Goal: Information Seeking & Learning: Understand process/instructions

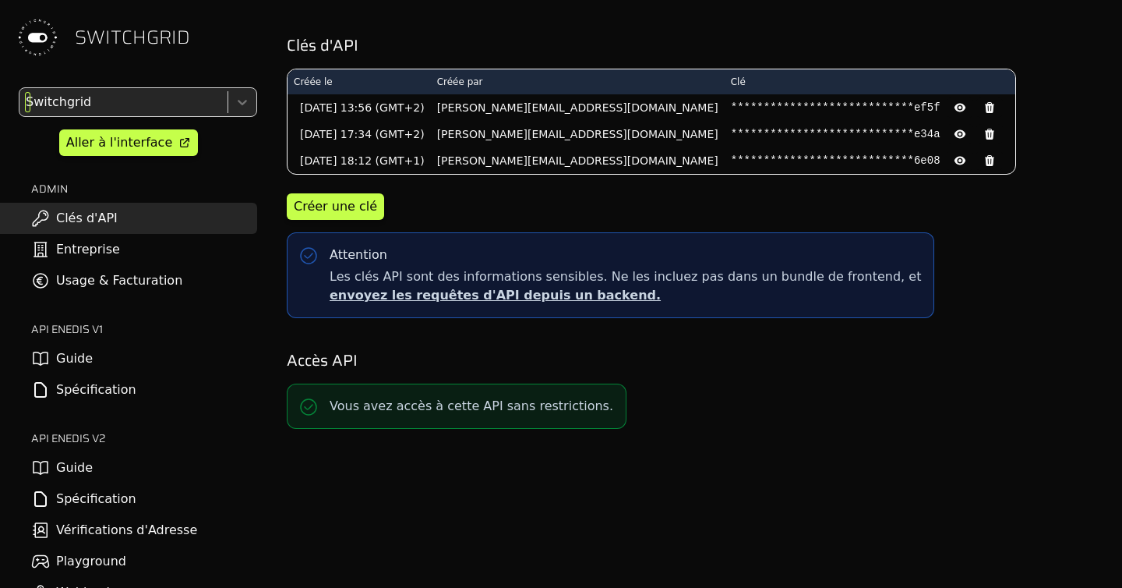
click at [74, 99] on div at bounding box center [122, 102] width 199 height 22
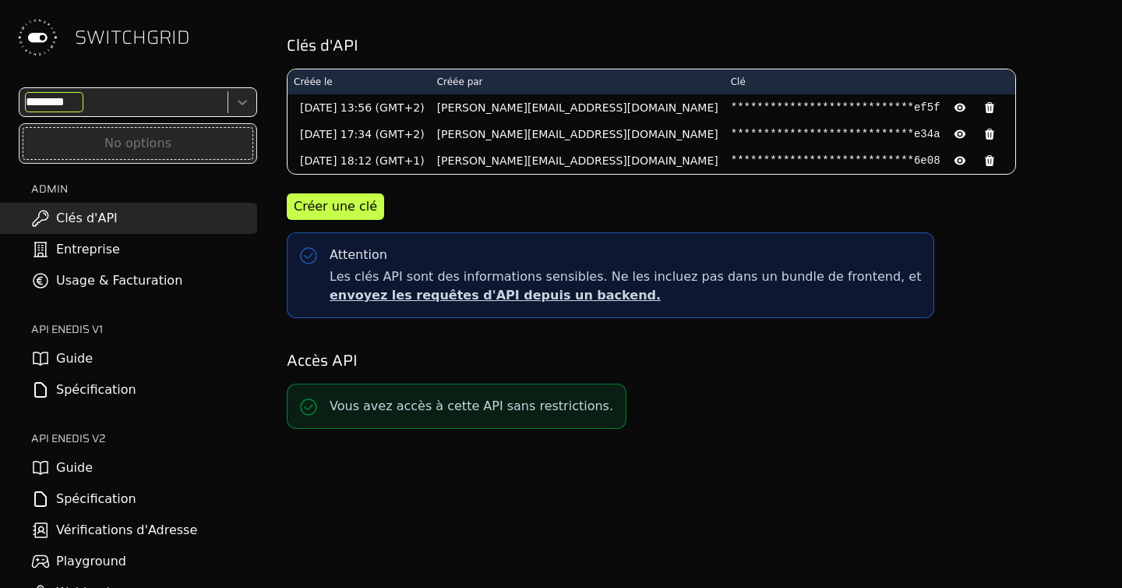
type input "*****"
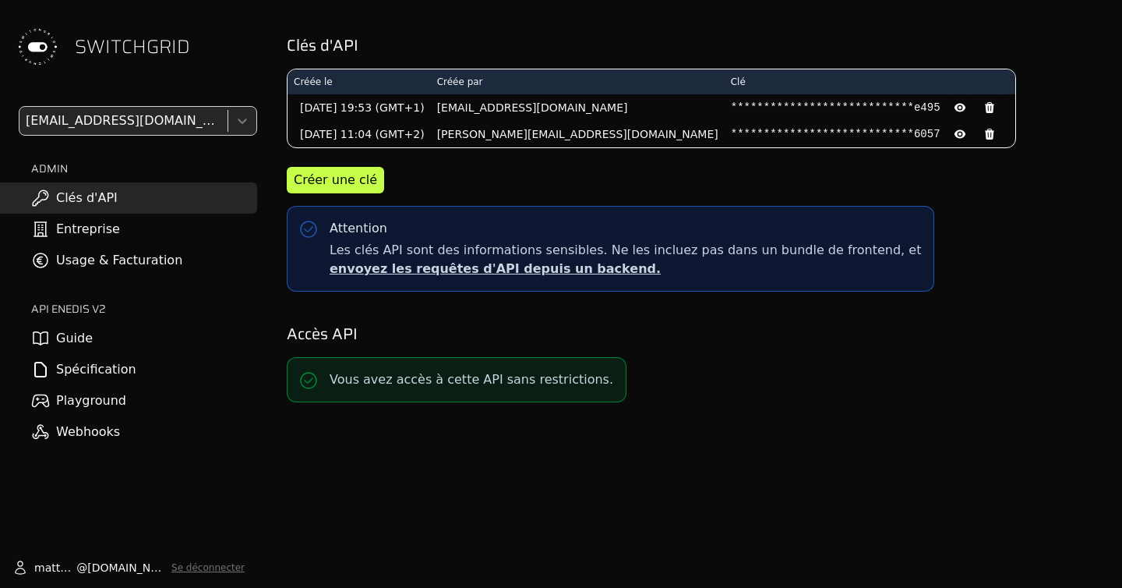
drag, startPoint x: 590, startPoint y: 397, endPoint x: 359, endPoint y: 397, distance: 231.5
click at [359, 397] on div "Vous avez accès à cette API sans restrictions." at bounding box center [457, 379] width 340 height 45
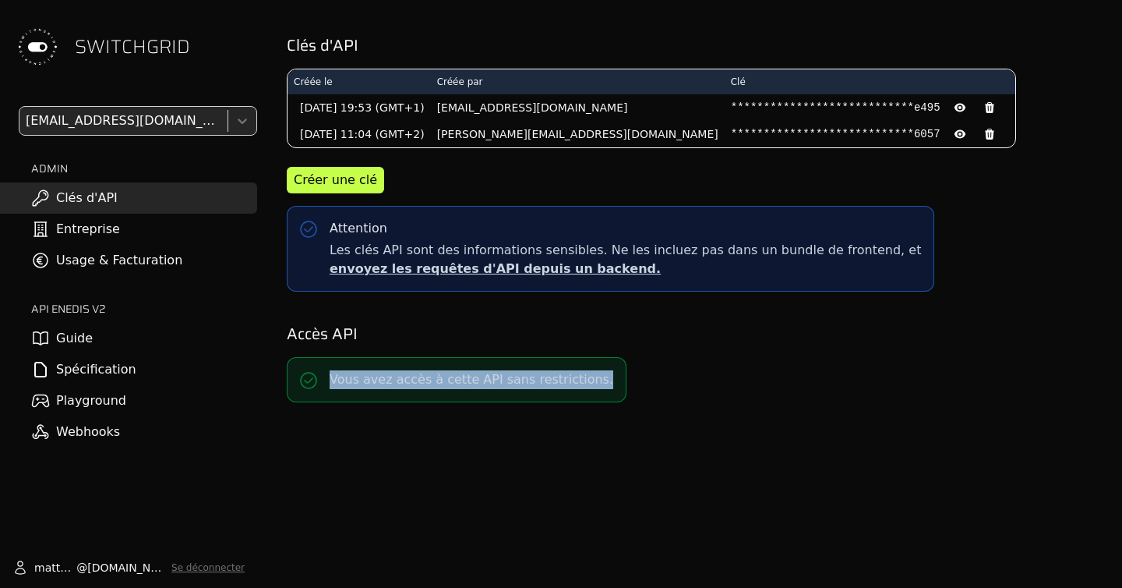
click at [359, 397] on div "Vous avez accès à cette API sans restrictions." at bounding box center [457, 379] width 340 height 45
click at [197, 121] on div at bounding box center [122, 121] width 199 height 22
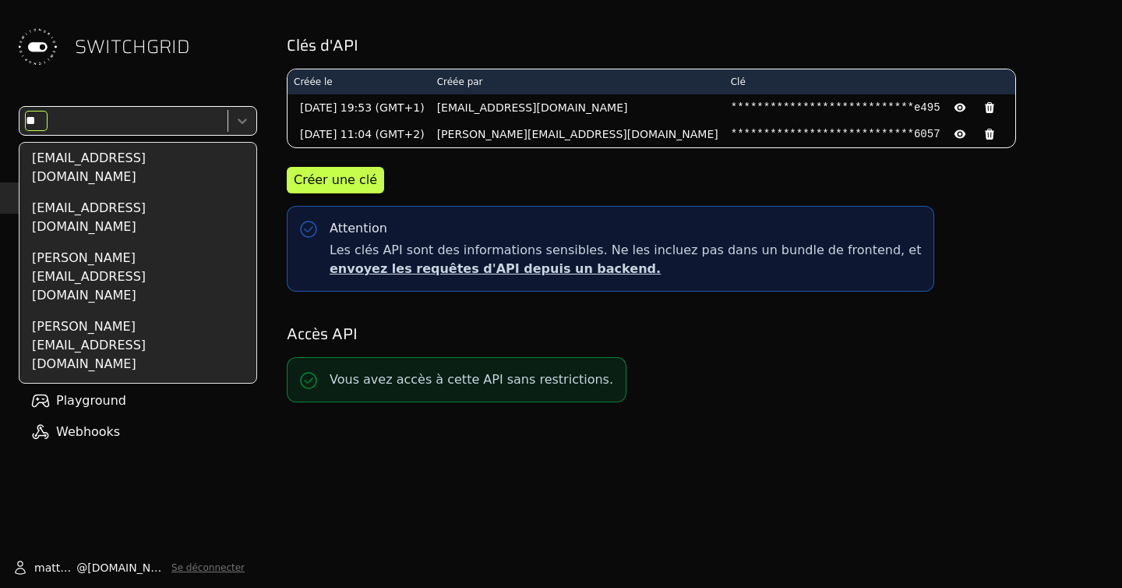
scroll to position [109, 0]
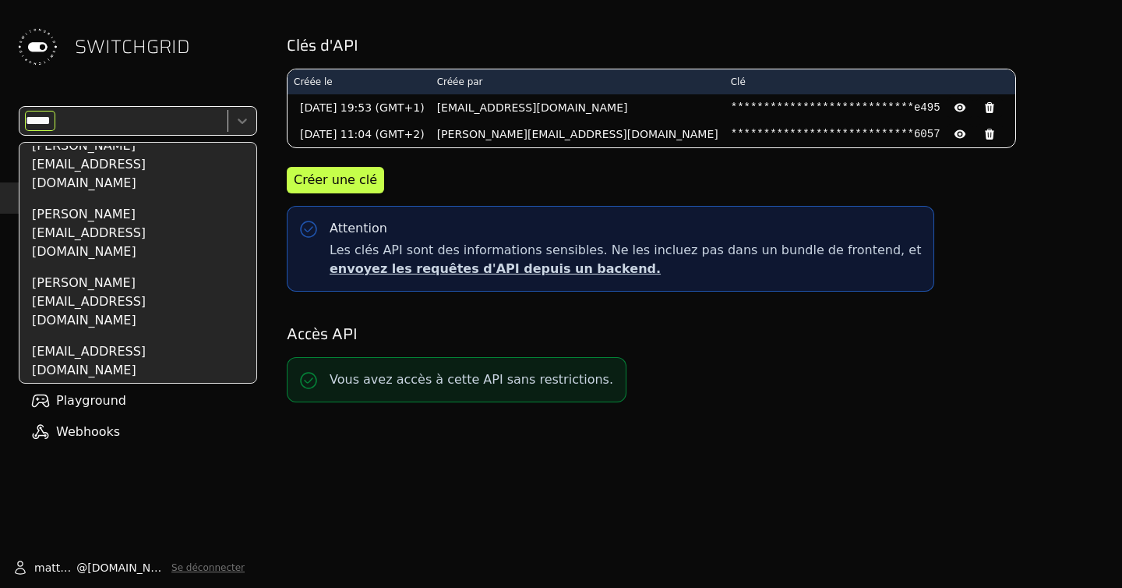
type input "******"
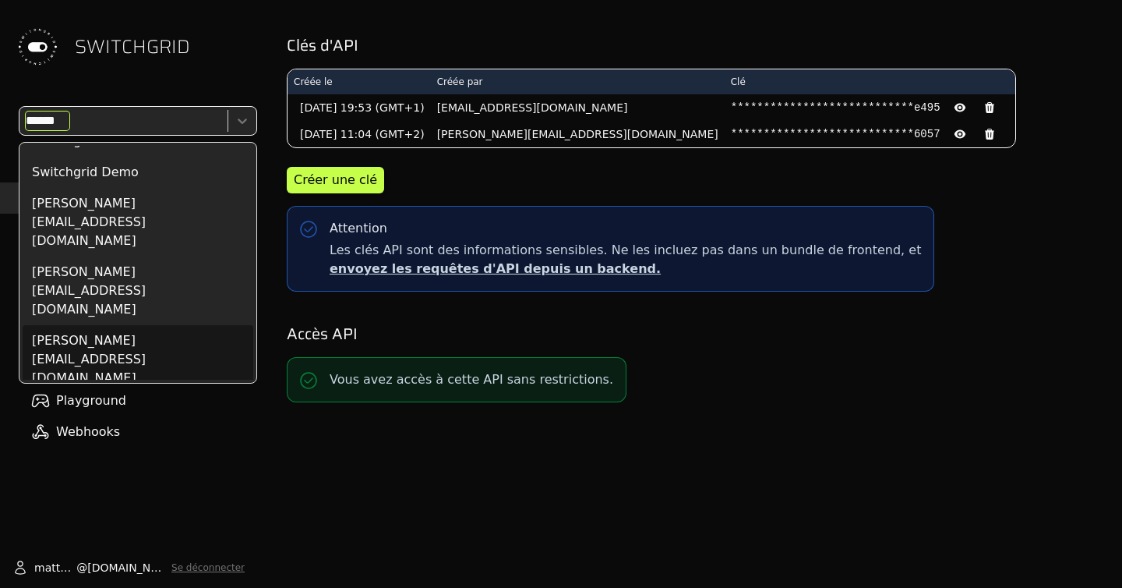
scroll to position [0, 0]
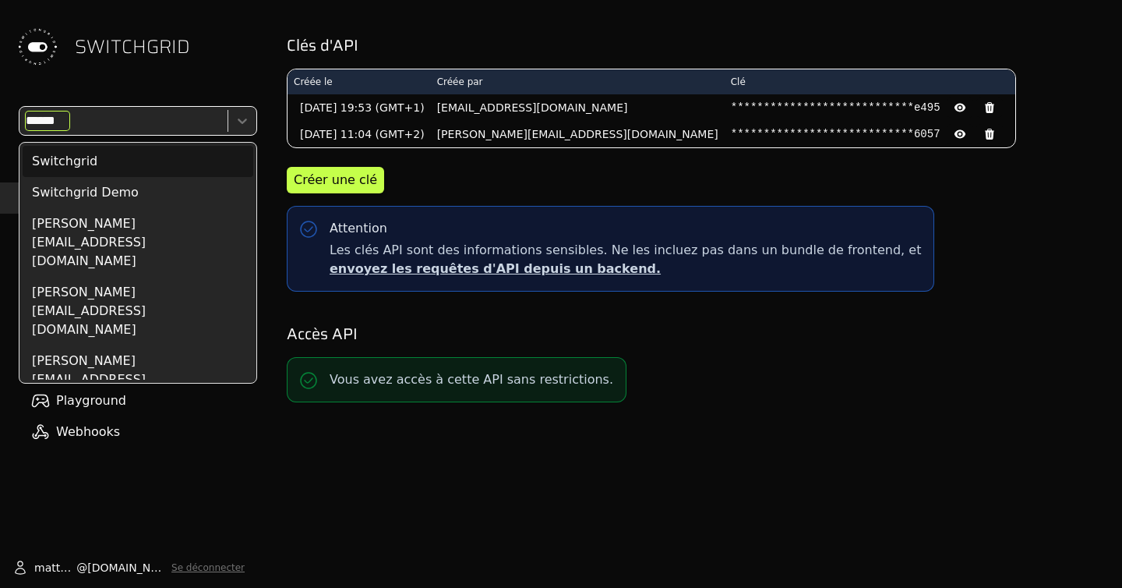
click at [99, 172] on div "Switchgrid" at bounding box center [138, 161] width 231 height 31
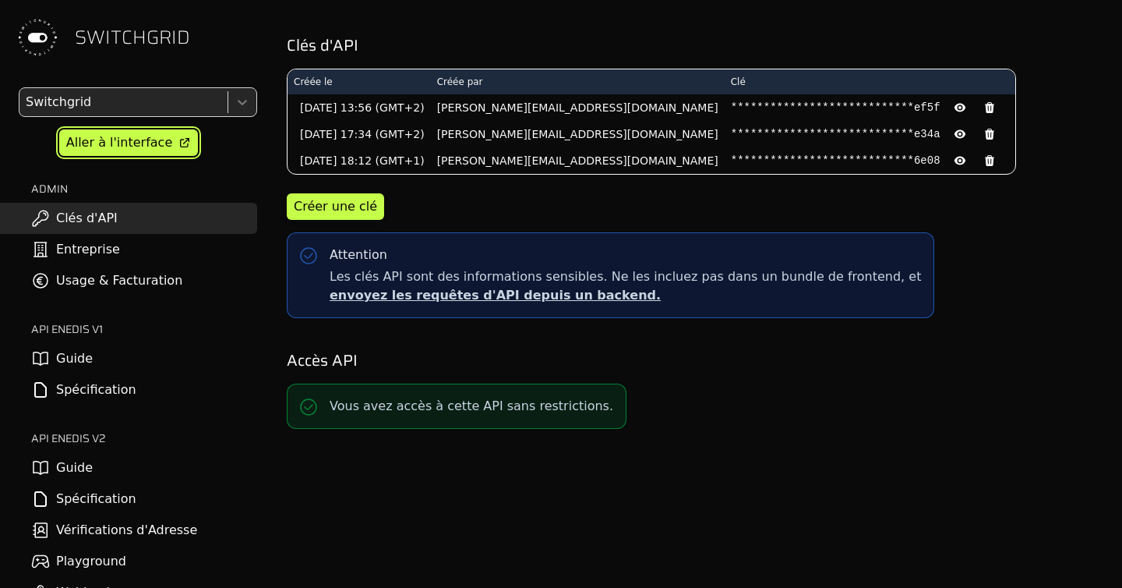
click at [162, 147] on div "Aller à l'interface" at bounding box center [119, 142] width 106 height 19
click at [91, 478] on link "Guide" at bounding box center [128, 467] width 257 height 31
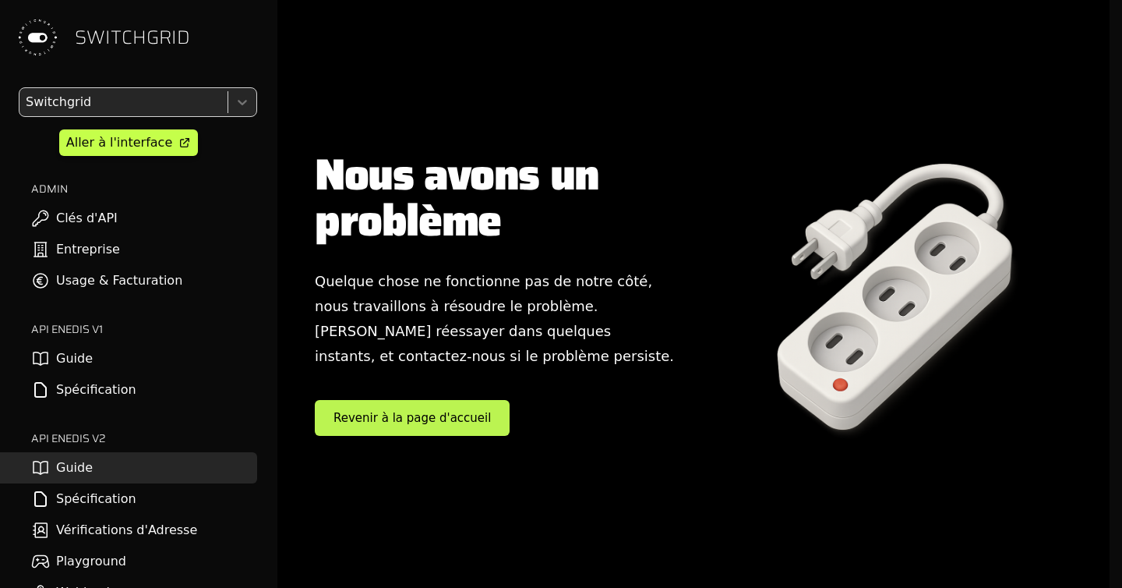
click at [386, 235] on h1 "Nous avons un problème" at bounding box center [495, 198] width 360 height 92
click at [87, 498] on link "Spécification" at bounding box center [128, 498] width 257 height 31
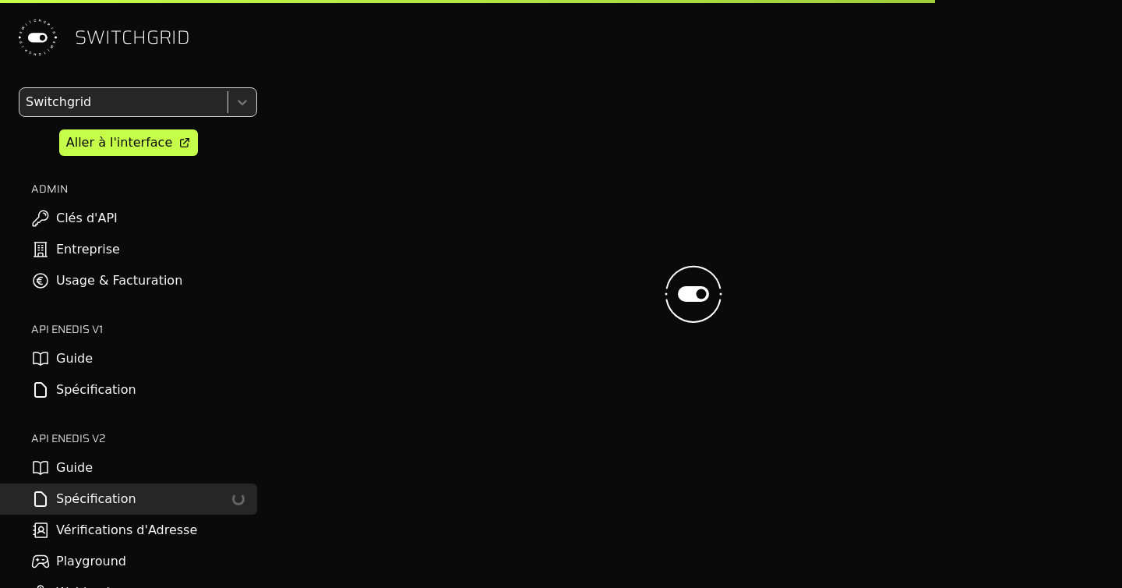
select select "**********"
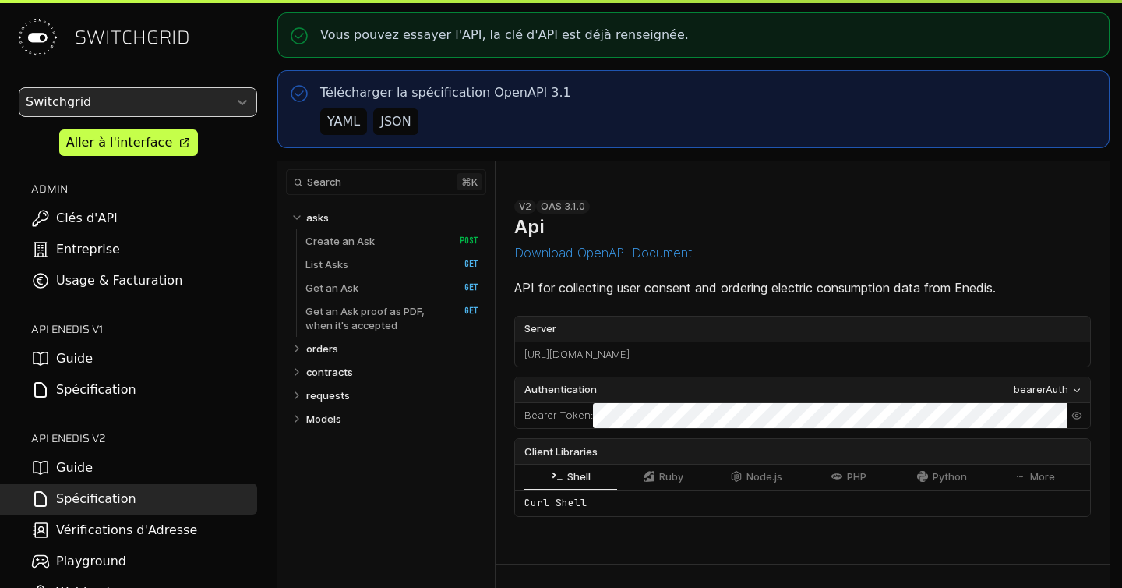
select select "**********"
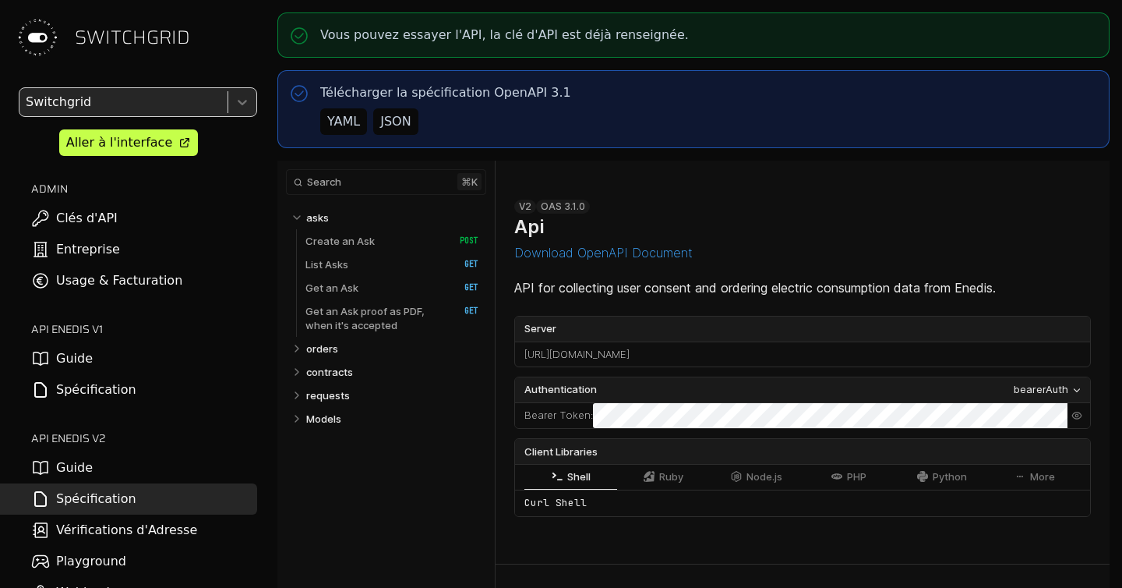
click at [105, 459] on link "Guide" at bounding box center [128, 467] width 257 height 31
select select "**********"
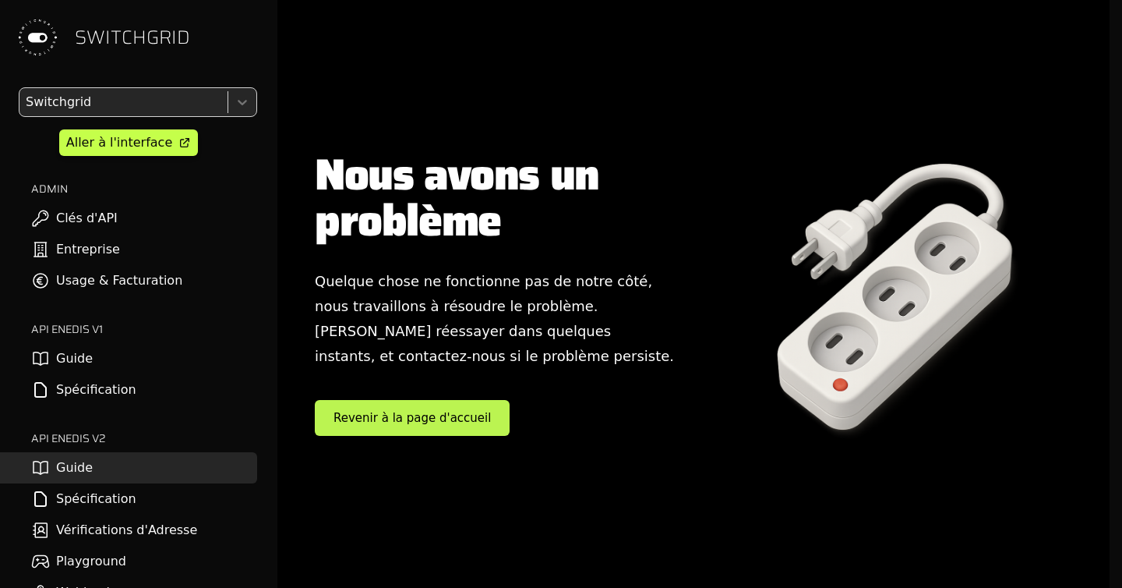
click at [89, 348] on link "Guide" at bounding box center [128, 358] width 257 height 31
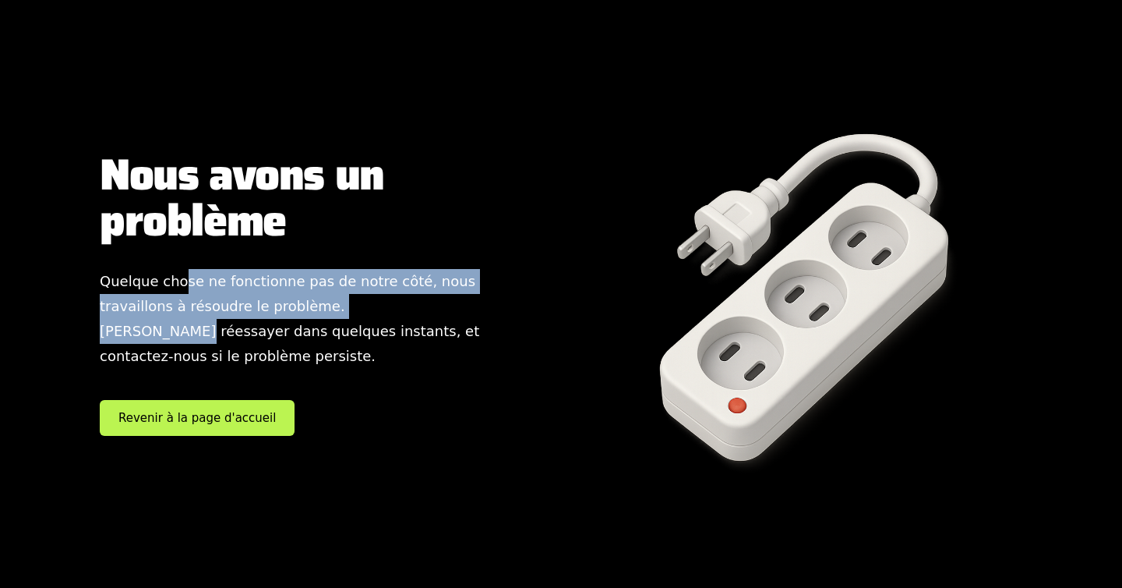
drag, startPoint x: 177, startPoint y: 333, endPoint x: 177, endPoint y: 270, distance: 63.1
click at [177, 270] on p "Quelque chose ne fonctionne pas de notre côté, nous travaillons à résoudre le p…" at bounding box center [321, 319] width 443 height 100
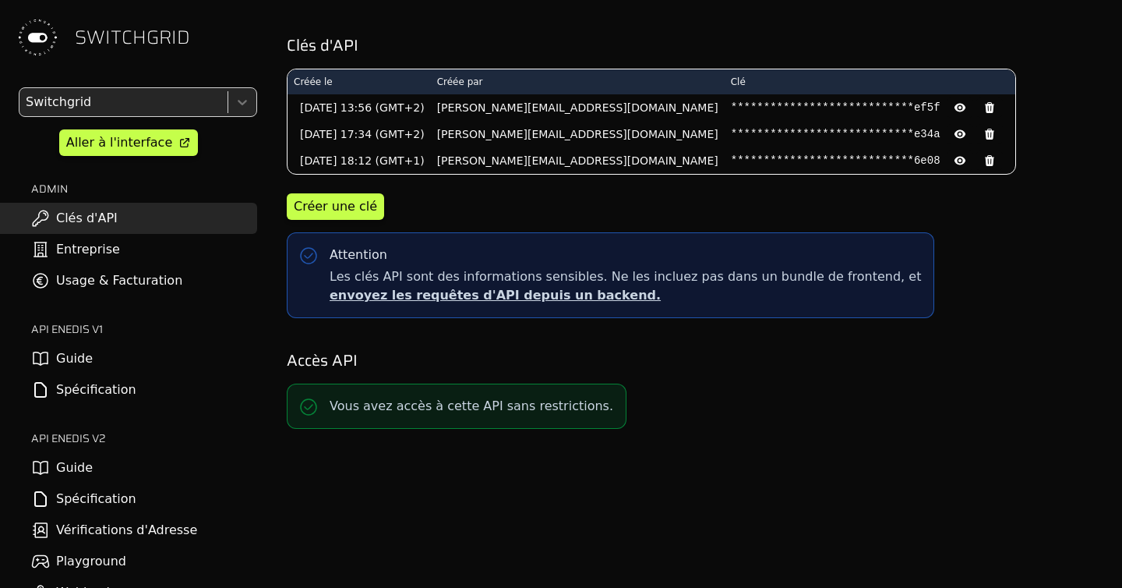
click at [89, 460] on link "Guide" at bounding box center [128, 467] width 257 height 31
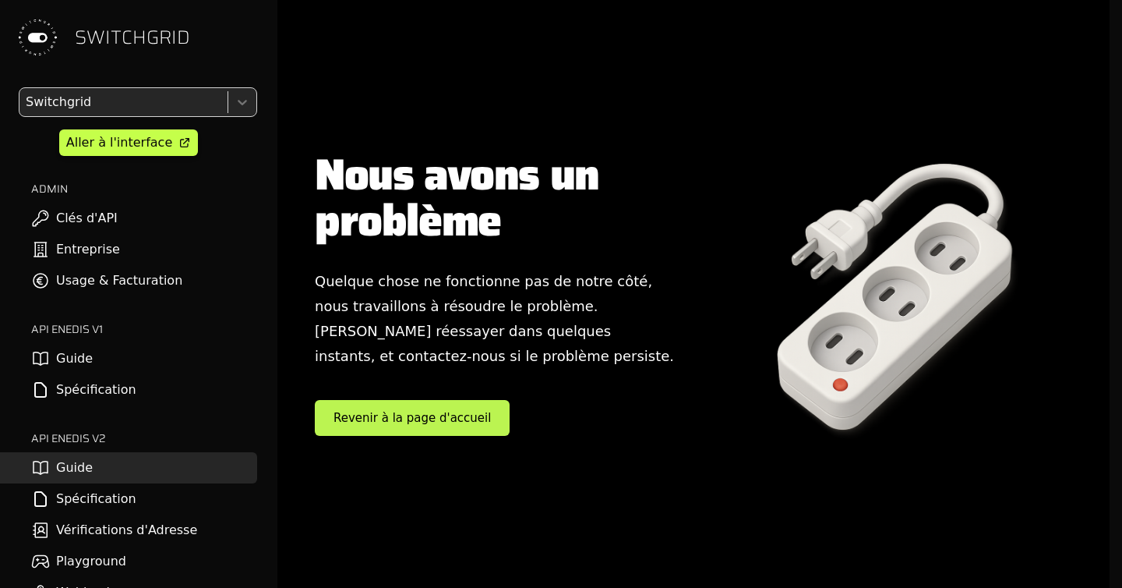
click at [427, 419] on link "Revenir à la page d'accueil" at bounding box center [412, 418] width 195 height 37
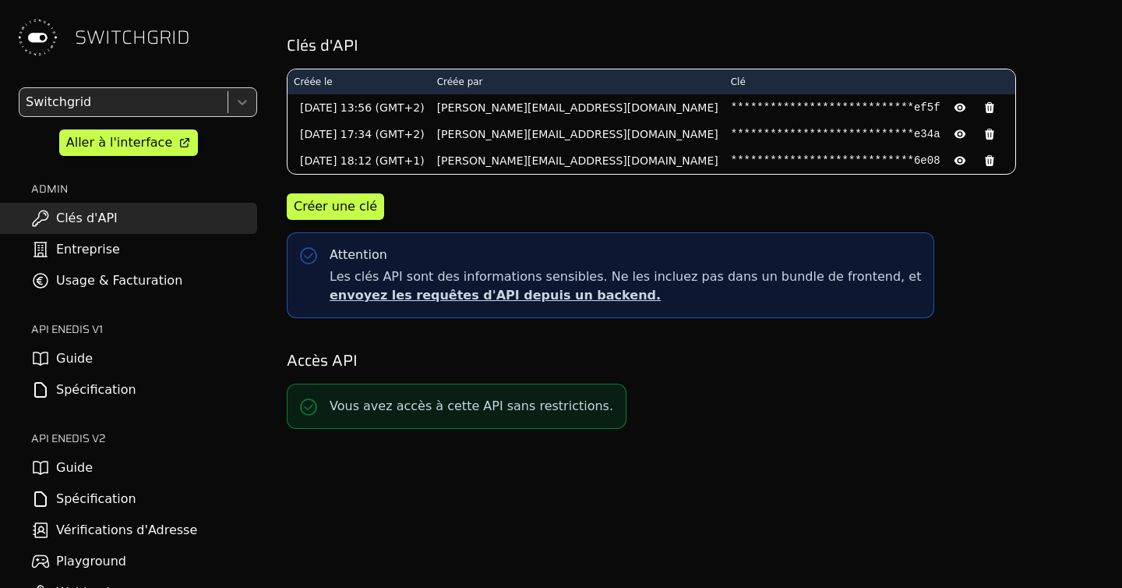
click at [90, 247] on link "Entreprise" at bounding box center [128, 249] width 257 height 31
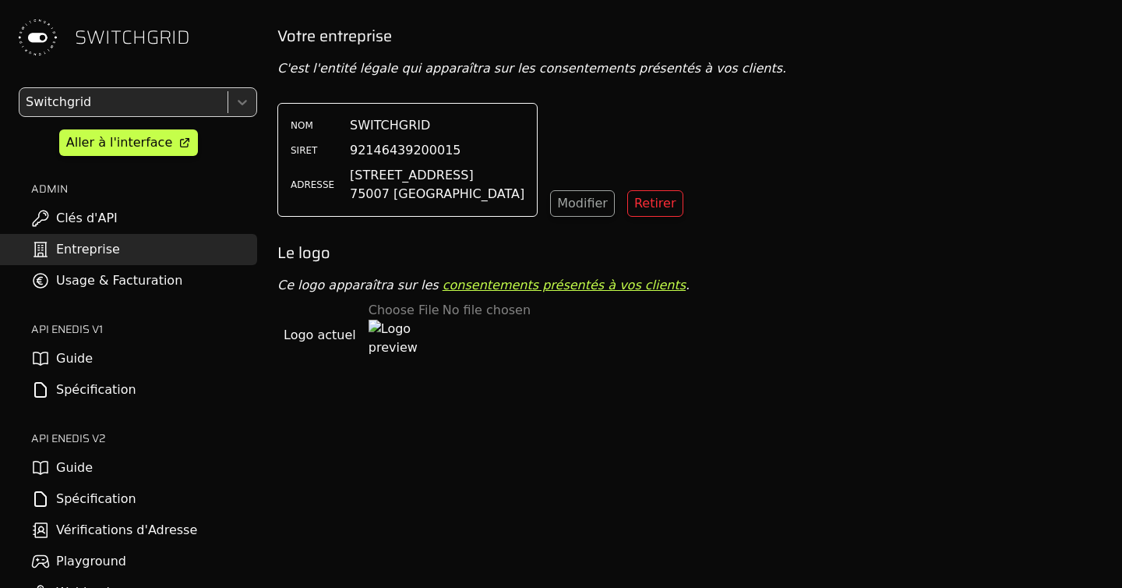
click at [104, 281] on link "Usage & Facturation" at bounding box center [128, 280] width 257 height 31
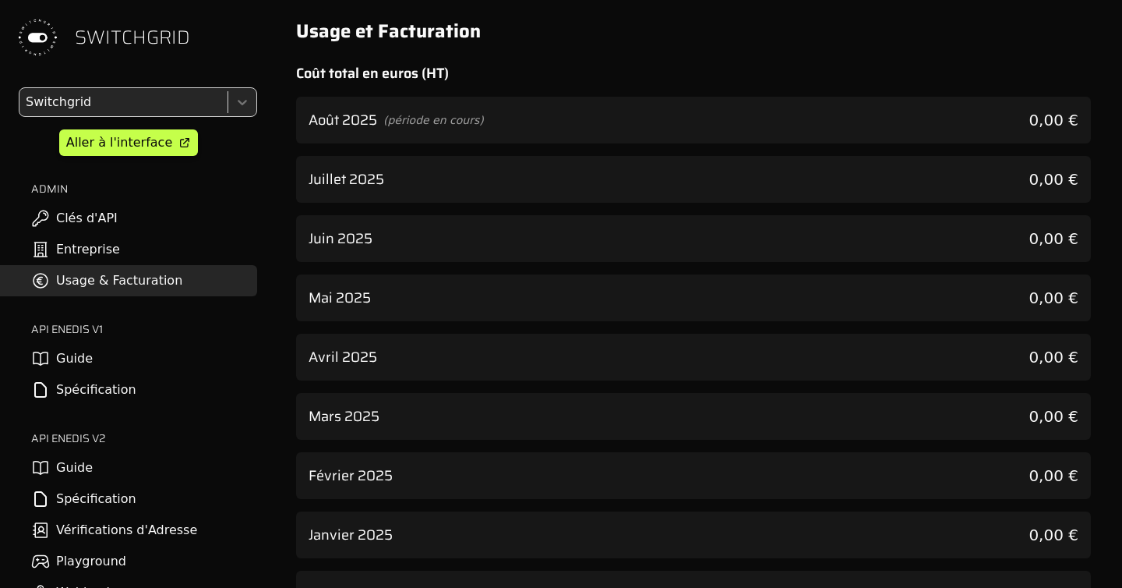
click at [91, 364] on link "Guide" at bounding box center [128, 358] width 257 height 31
click at [92, 471] on link "Guide" at bounding box center [128, 467] width 257 height 31
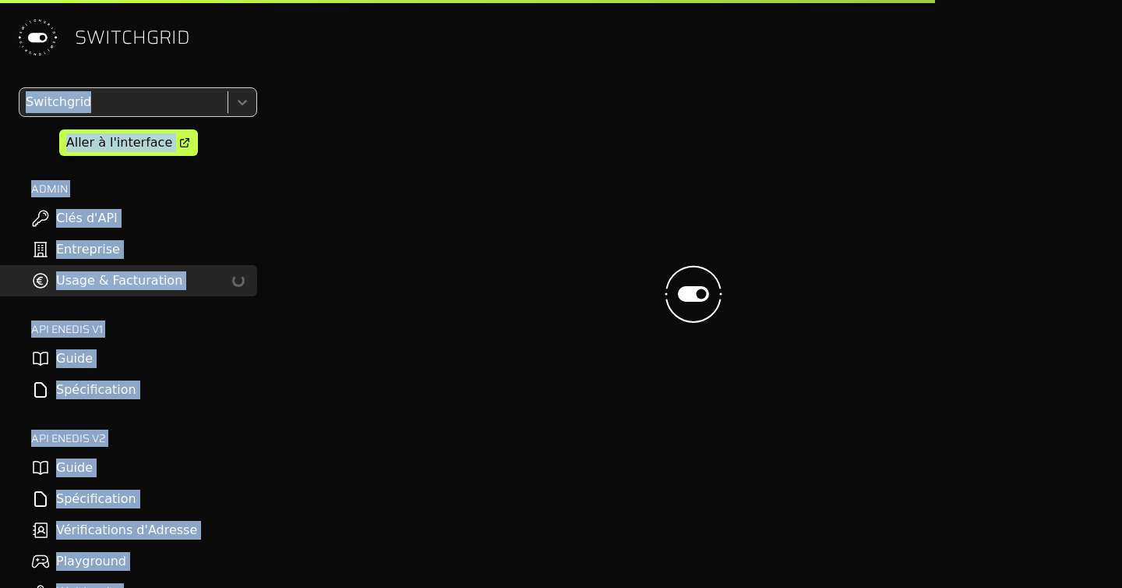
drag, startPoint x: 242, startPoint y: 45, endPoint x: 535, endPoint y: 97, distance: 296.8
click at [531, 96] on div "SWITCHGRID Switchgrid Aller à l'interface ADMIN Clés d'API Entreprise Usage & F…" at bounding box center [561, 294] width 1122 height 588
click at [535, 97] on div at bounding box center [693, 294] width 832 height 588
